Goal: Find specific page/section: Find specific page/section

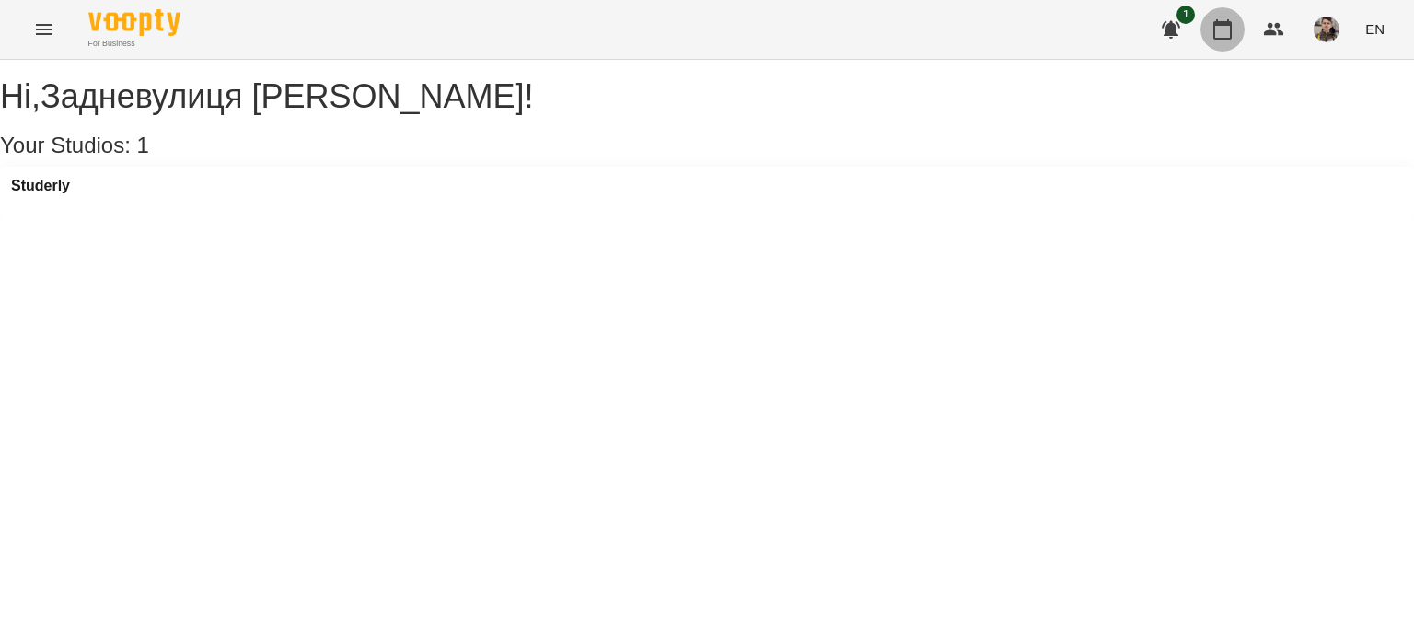
click at [1225, 37] on icon "button" at bounding box center [1222, 29] width 22 height 22
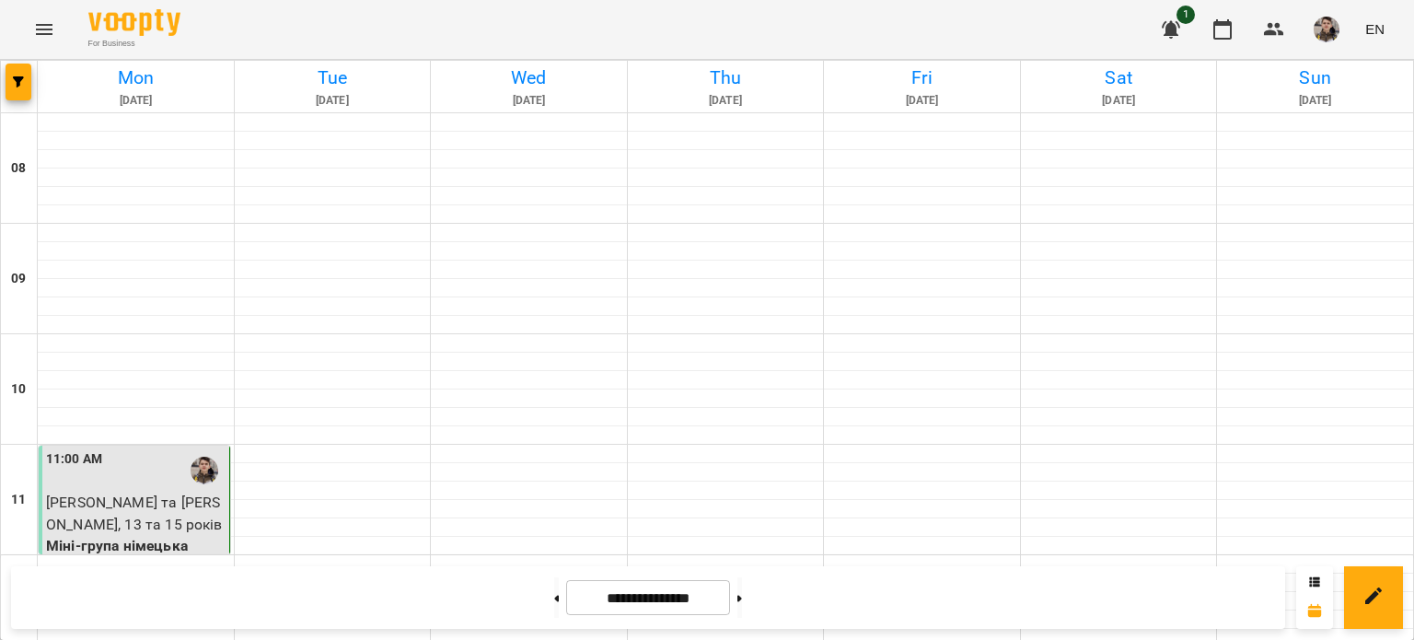
scroll to position [1075, 0]
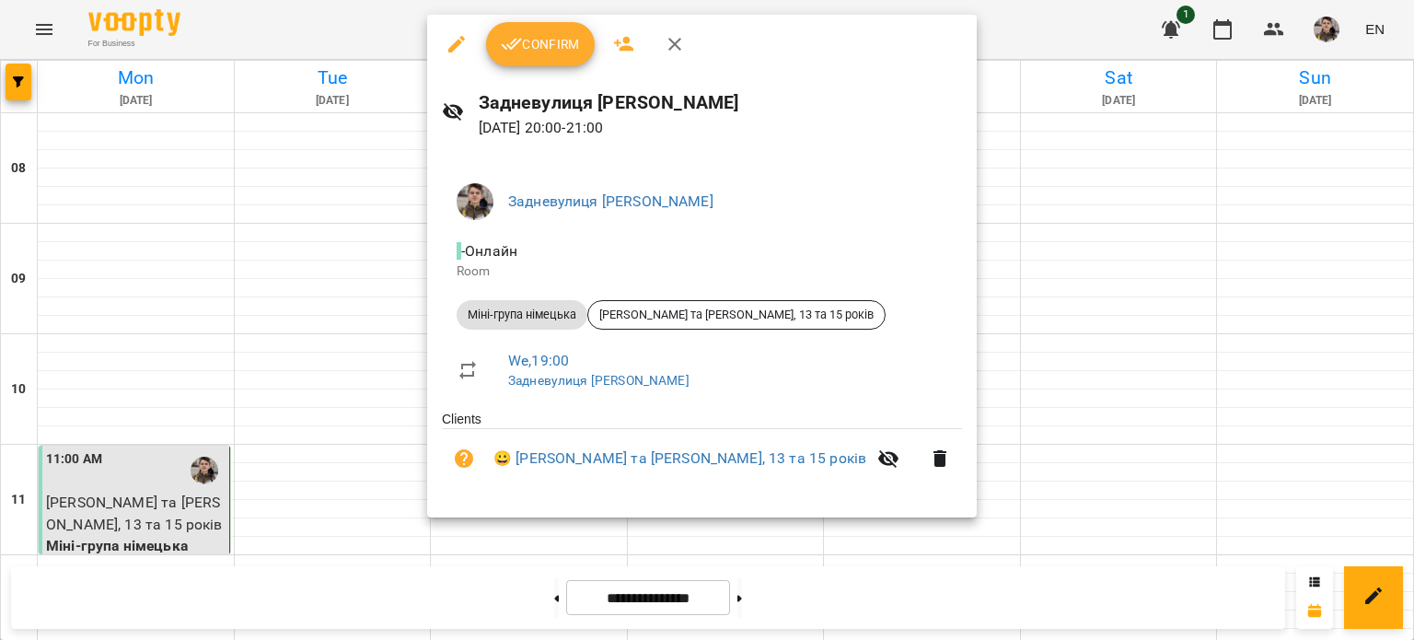
click at [645, 295] on li "Міні-група [DEMOGRAPHIC_DATA] Яна та [PERSON_NAME], 13 та 15 років" at bounding box center [702, 315] width 520 height 44
click at [646, 324] on div "[PERSON_NAME] та [PERSON_NAME], 13 та 15 років" at bounding box center [736, 314] width 298 height 29
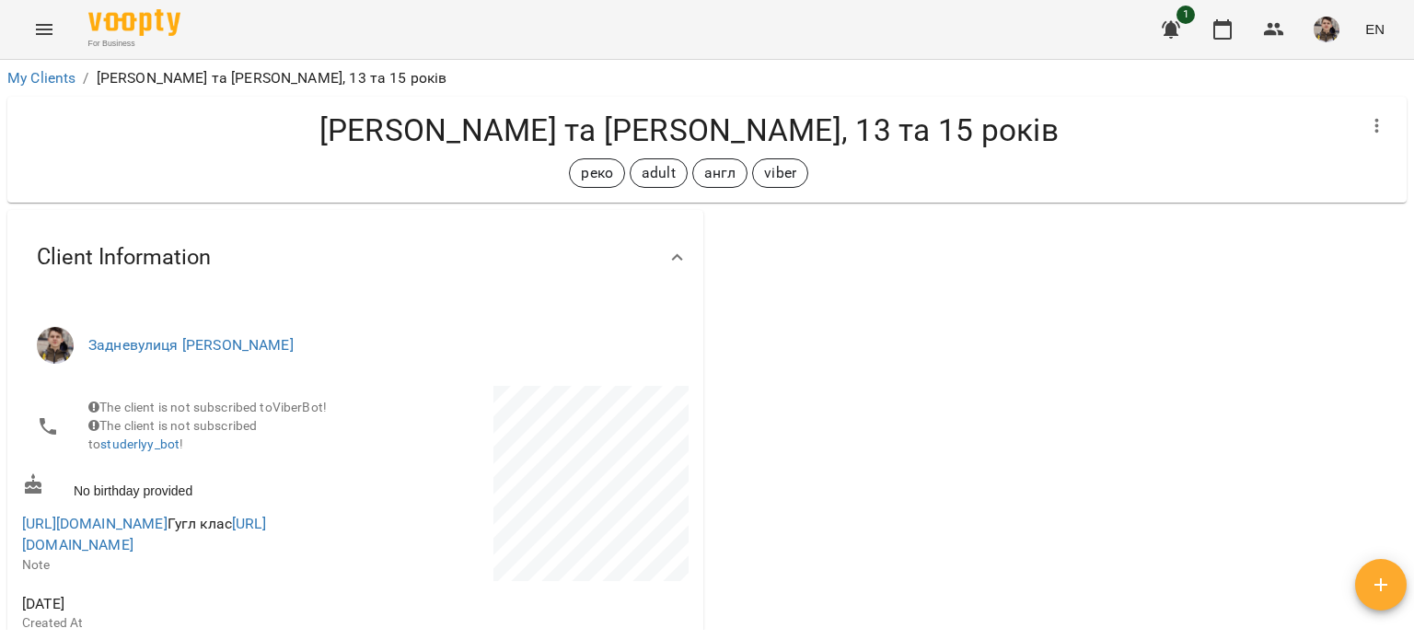
click at [243, 526] on span "[URL][DOMAIN_NAME] Гугл клас [URL][DOMAIN_NAME]" at bounding box center [186, 534] width 329 height 43
click at [167, 532] on link "[URL][DOMAIN_NAME]" at bounding box center [94, 522] width 145 height 17
